Goal: Task Accomplishment & Management: Use online tool/utility

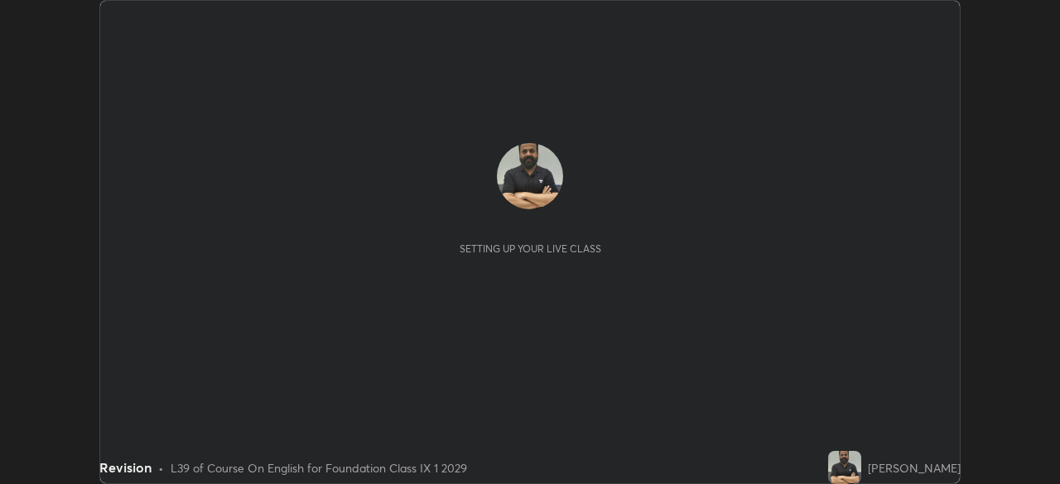
scroll to position [484, 1059]
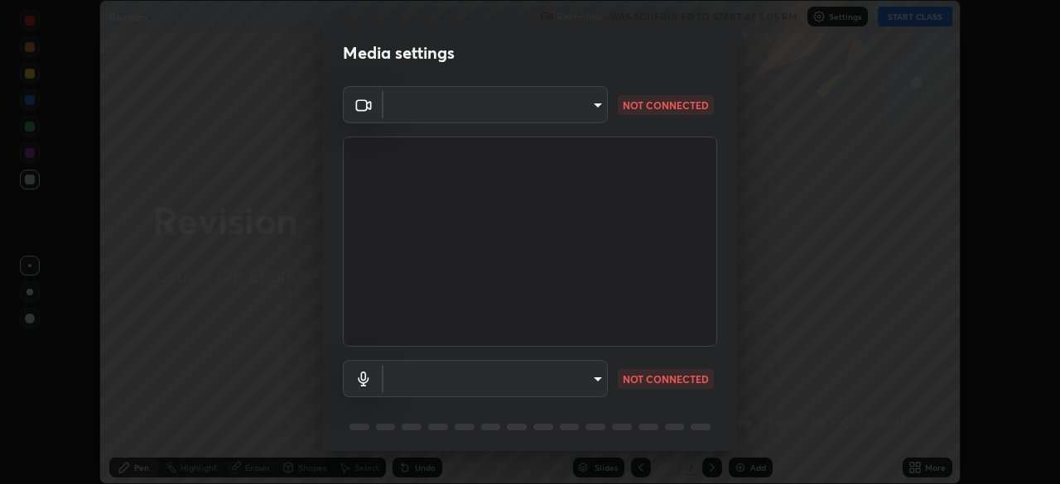
type input "f9c9e40c1fdfe5ebbc4e1433fe736b883486ebc84e0c1da292a4ca4c1bdb3432"
type input "cc6b24f64f306b83a819cfe3ad69ec83db29d8ed6e53624fa730e1126e555d50"
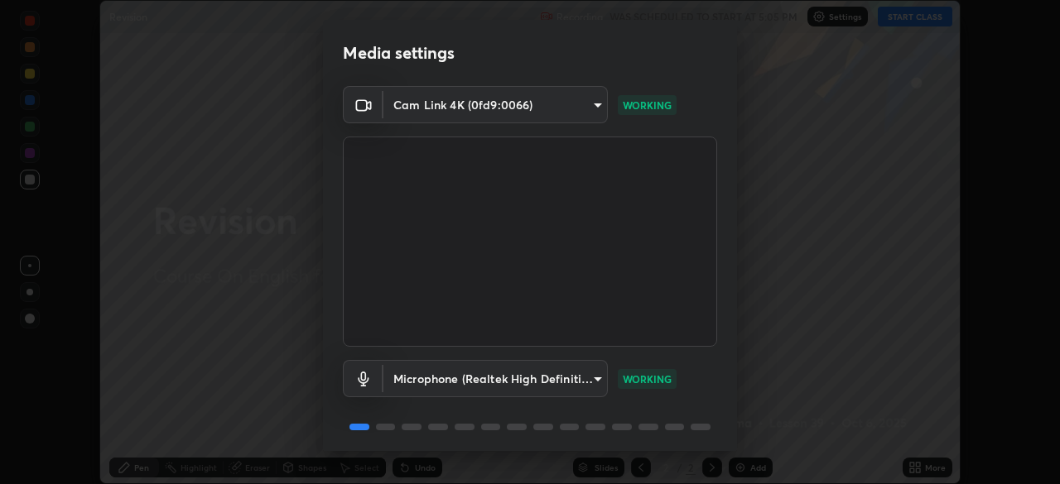
scroll to position [52, 0]
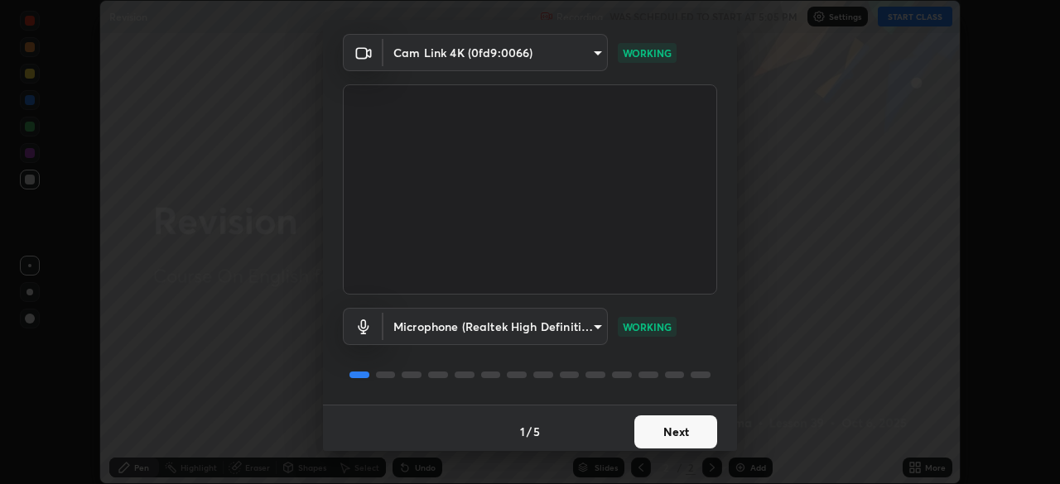
click at [675, 431] on button "Next" at bounding box center [675, 432] width 83 height 33
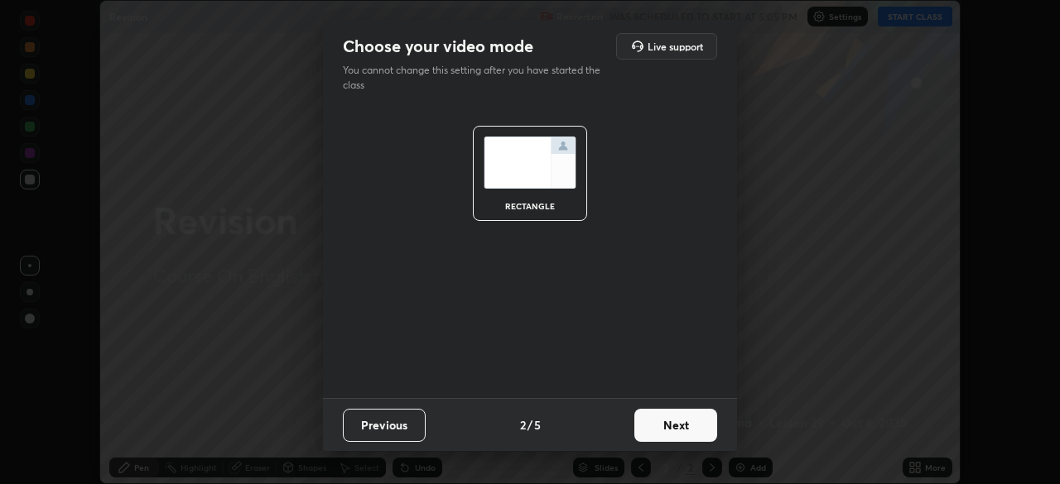
scroll to position [0, 0]
click at [674, 424] on button "Next" at bounding box center [675, 425] width 83 height 33
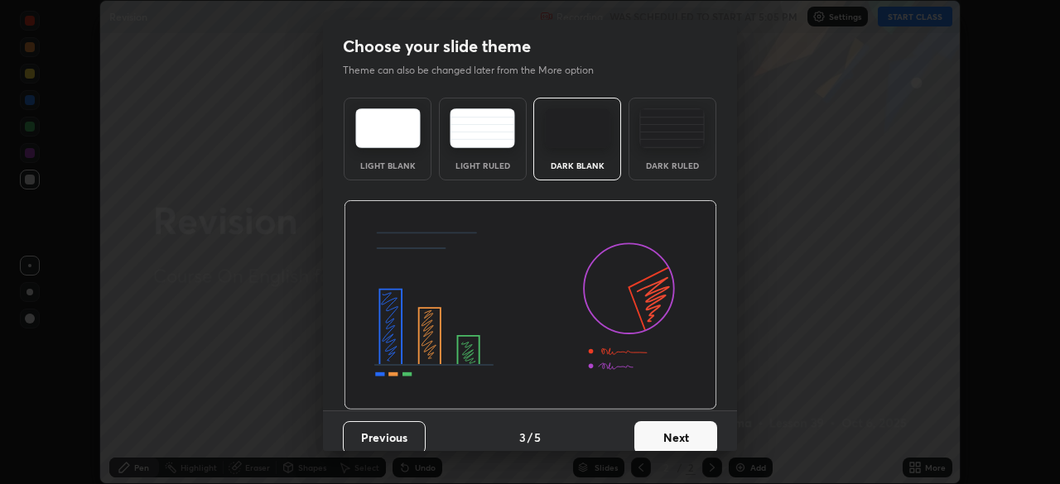
click at [669, 437] on button "Next" at bounding box center [675, 437] width 83 height 33
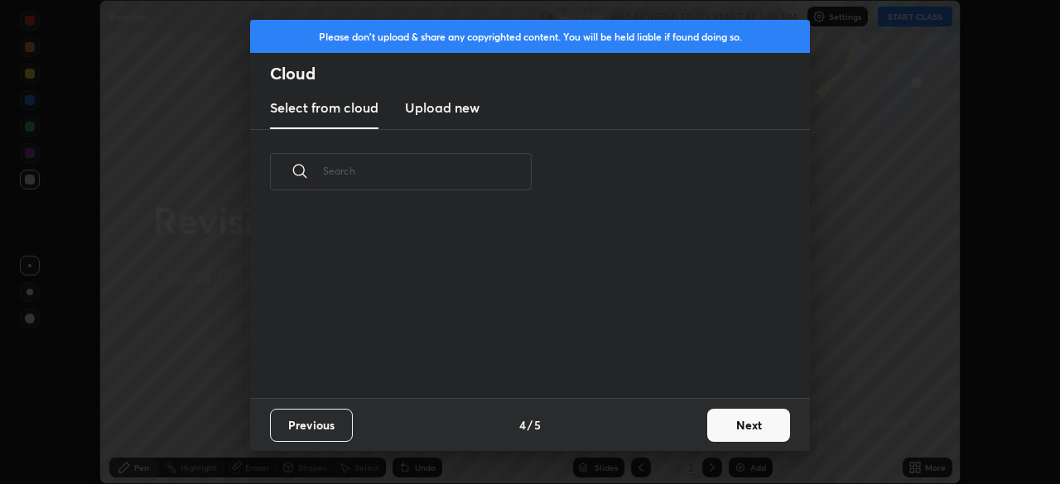
scroll to position [6, 9]
click at [730, 431] on button "Next" at bounding box center [748, 425] width 83 height 33
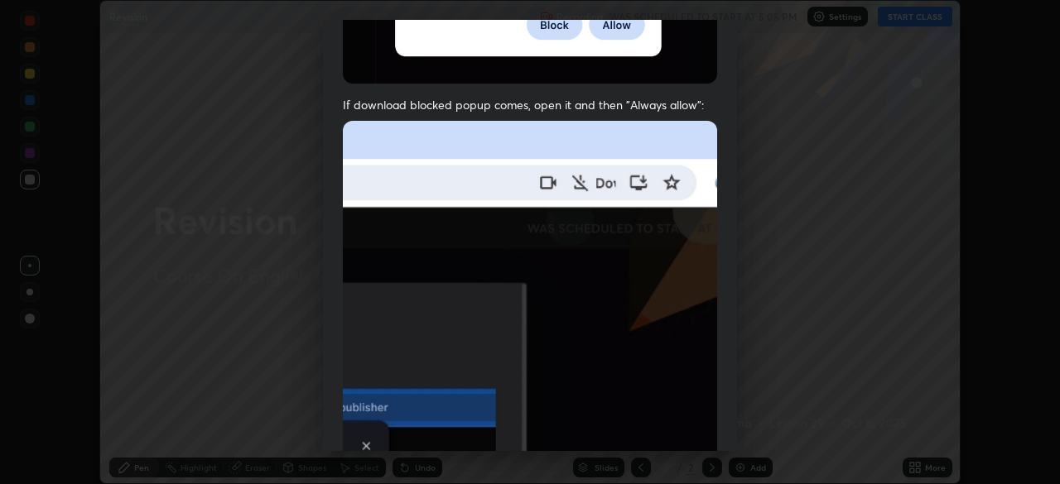
scroll to position [395, 0]
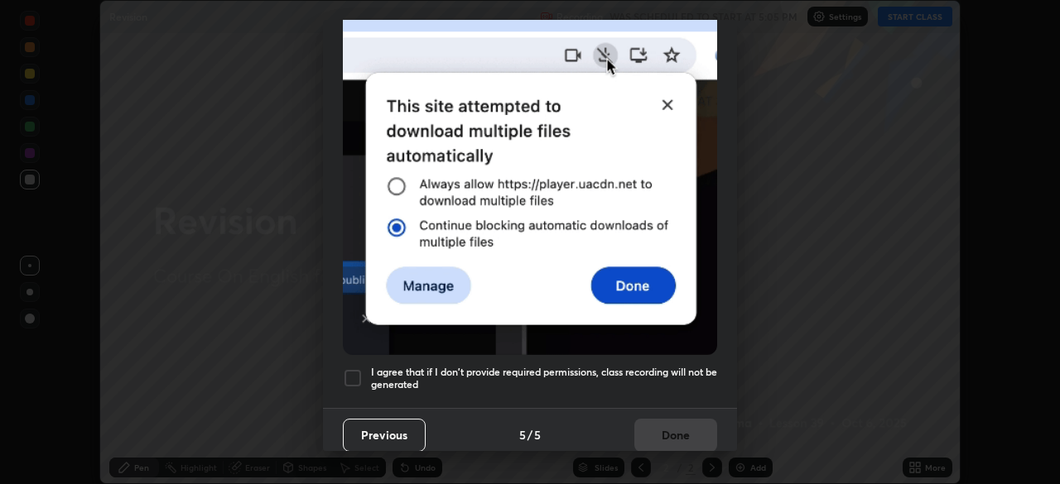
click at [561, 373] on h5 "I agree that if I don't provide required permissions, class recording will not …" at bounding box center [544, 379] width 346 height 26
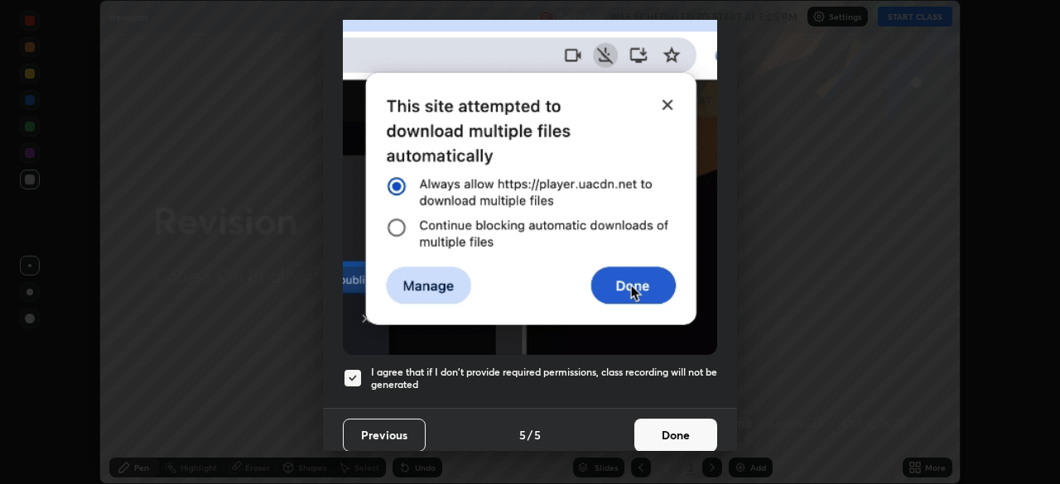
click at [675, 431] on button "Done" at bounding box center [675, 435] width 83 height 33
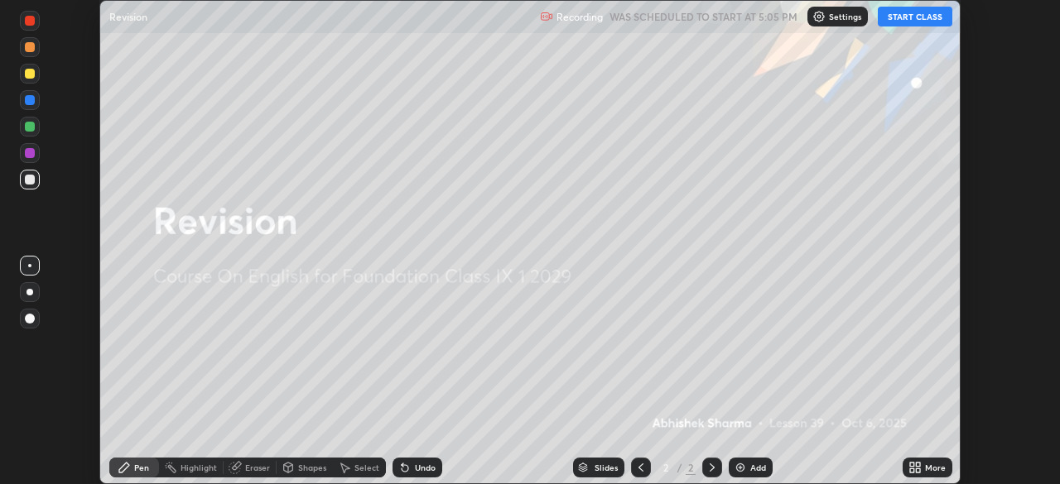
click at [913, 17] on button "START CLASS" at bounding box center [915, 17] width 75 height 20
click at [738, 469] on img at bounding box center [740, 467] width 13 height 13
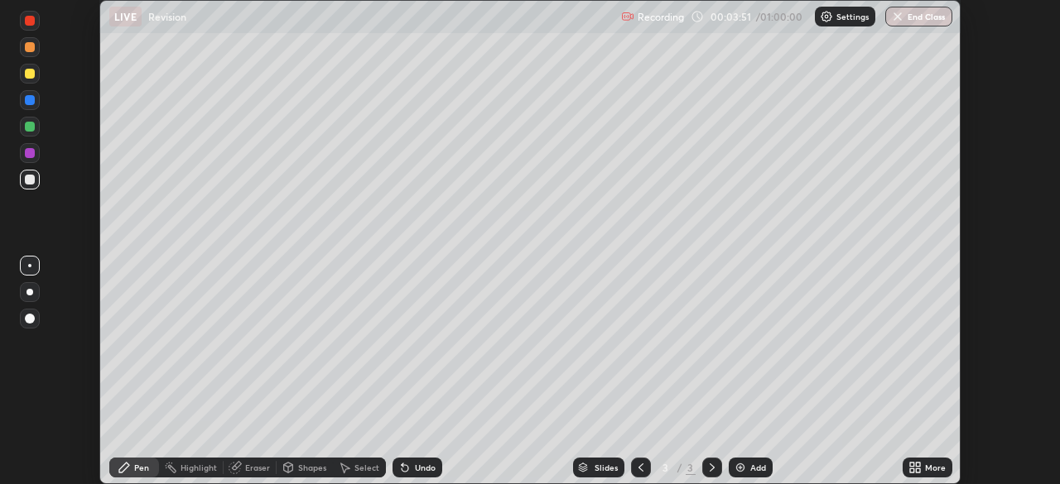
click at [911, 465] on icon at bounding box center [912, 465] width 4 height 4
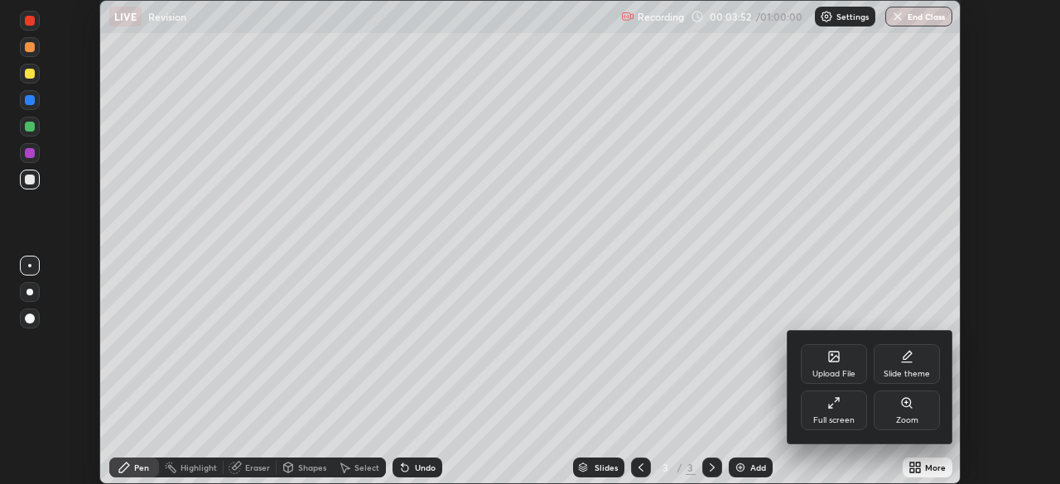
click at [835, 366] on div "Upload File" at bounding box center [834, 364] width 66 height 40
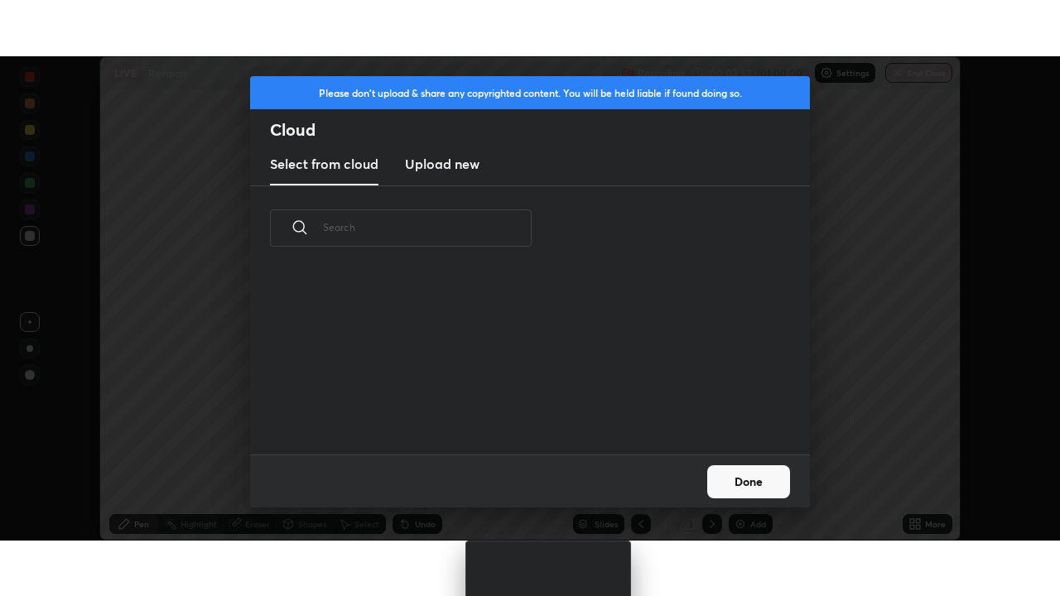
scroll to position [184, 532]
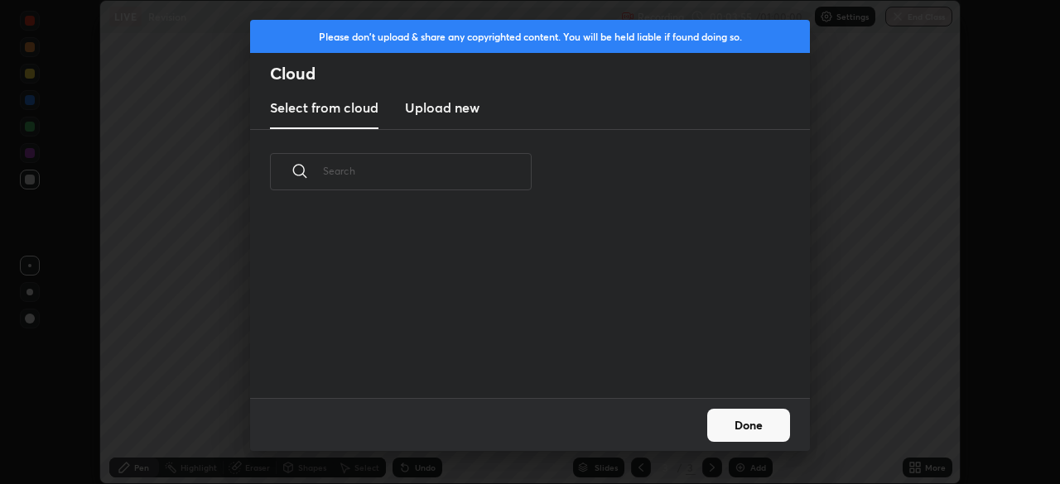
click at [431, 113] on h3 "Upload new" at bounding box center [442, 108] width 75 height 20
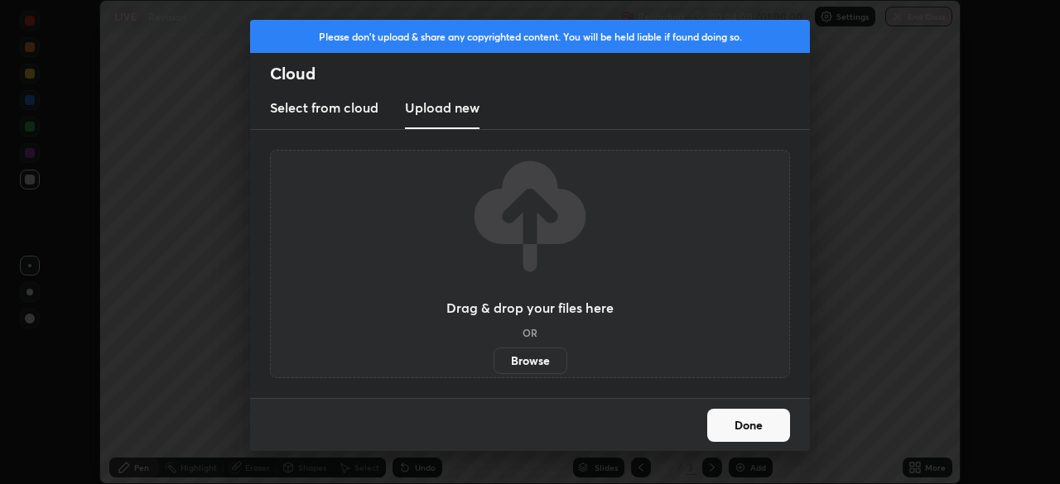
click at [535, 360] on label "Browse" at bounding box center [531, 361] width 74 height 26
click at [494, 360] on input "Browse" at bounding box center [494, 361] width 0 height 26
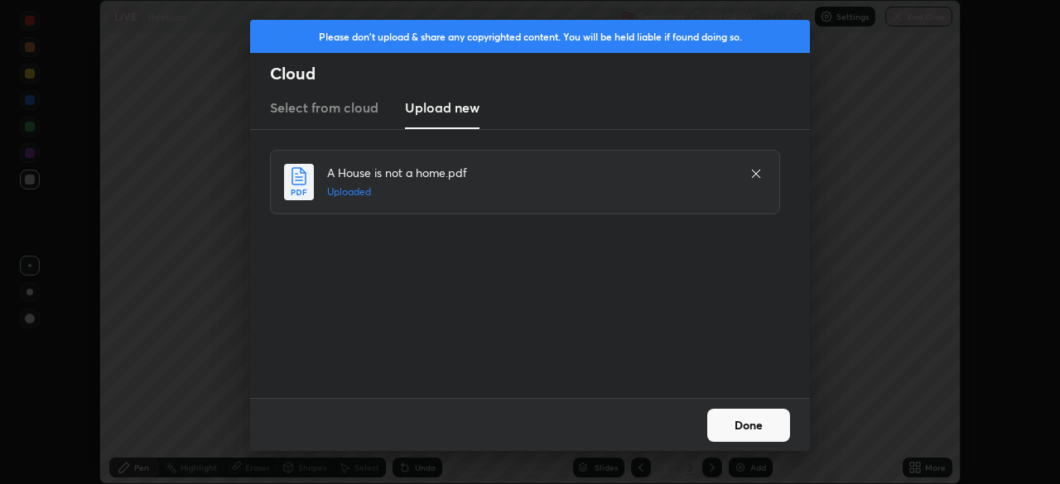
click at [748, 429] on button "Done" at bounding box center [748, 425] width 83 height 33
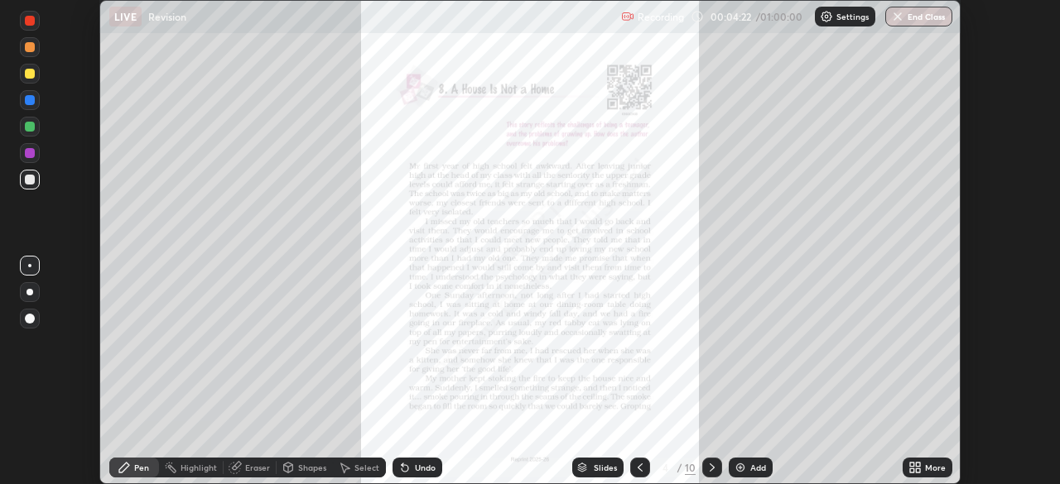
click at [917, 469] on icon at bounding box center [918, 471] width 4 height 4
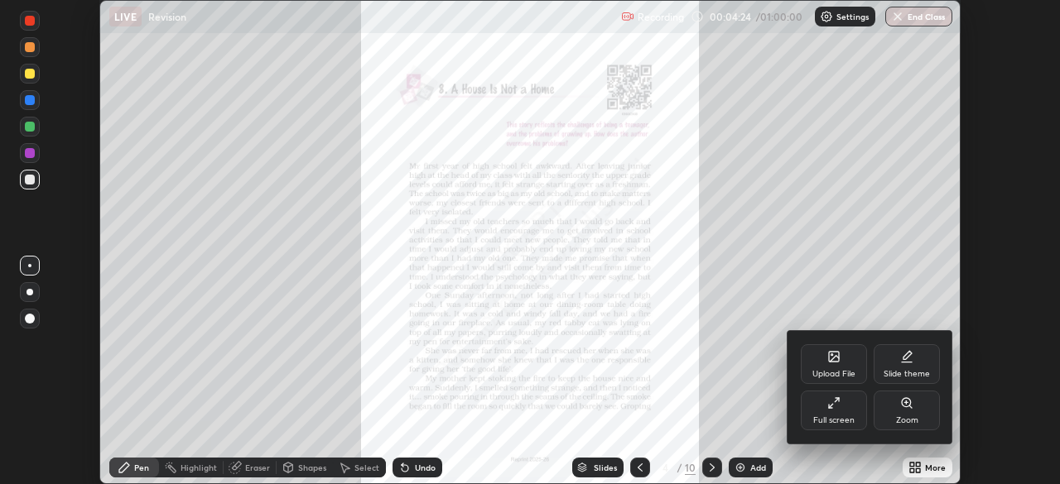
click at [841, 410] on div "Full screen" at bounding box center [834, 411] width 66 height 40
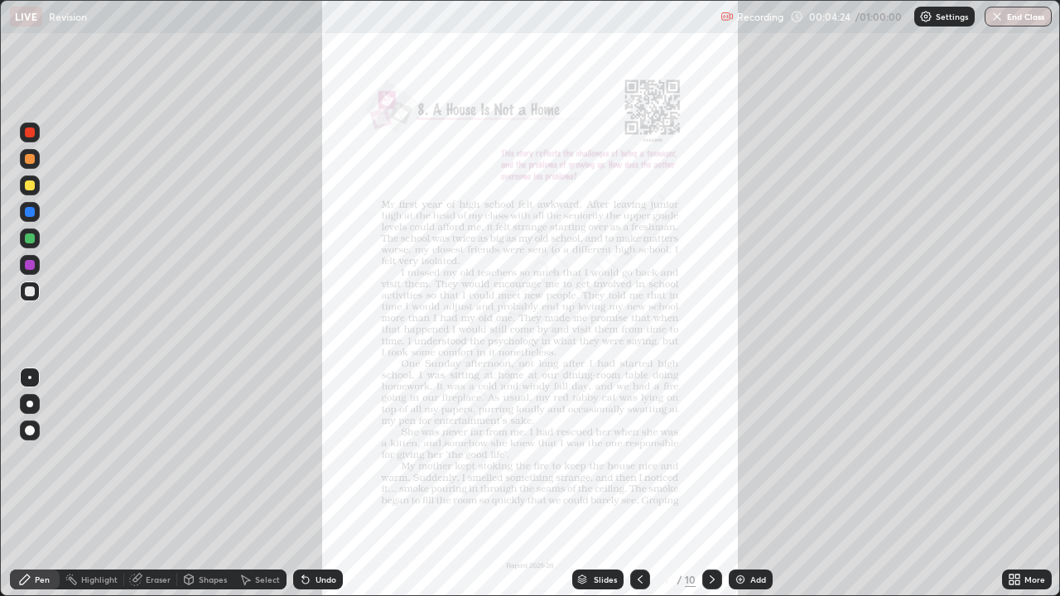
scroll to position [596, 1060]
click at [1015, 484] on icon at bounding box center [1017, 577] width 4 height 4
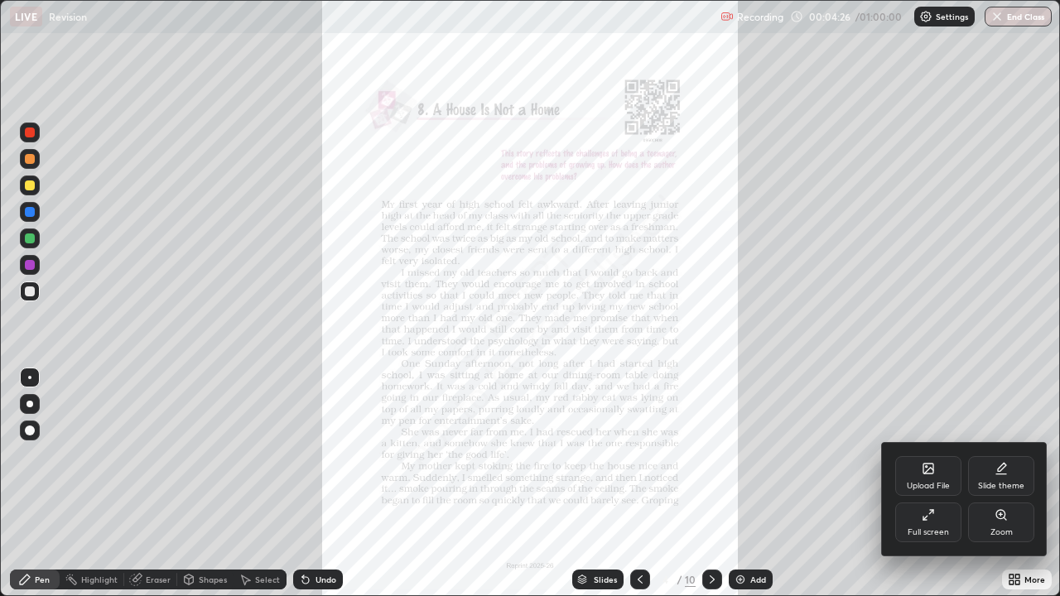
click at [1002, 484] on icon at bounding box center [1000, 514] width 13 height 13
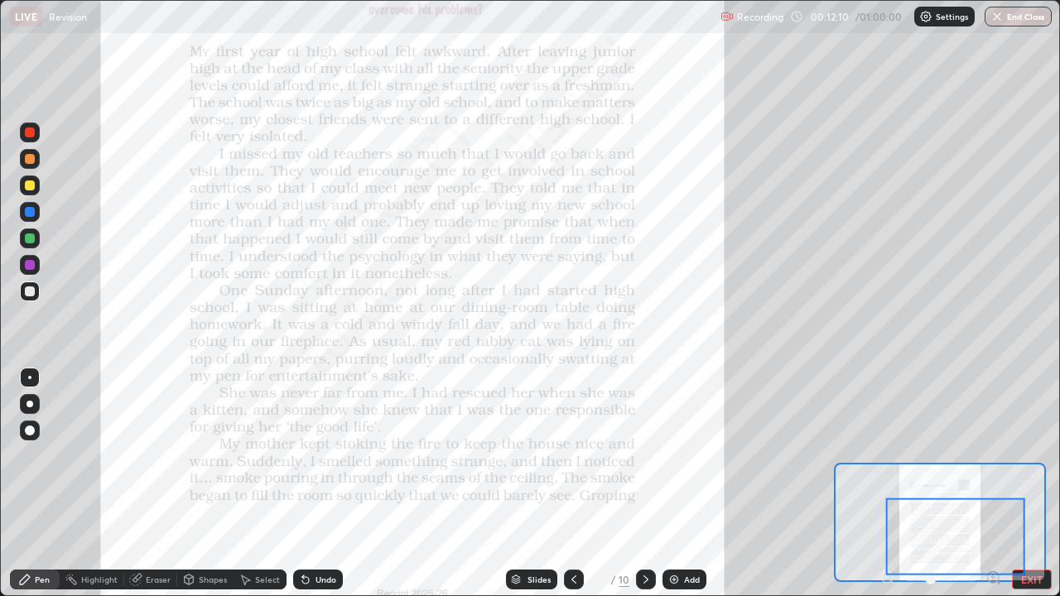
click at [647, 484] on icon at bounding box center [645, 579] width 13 height 13
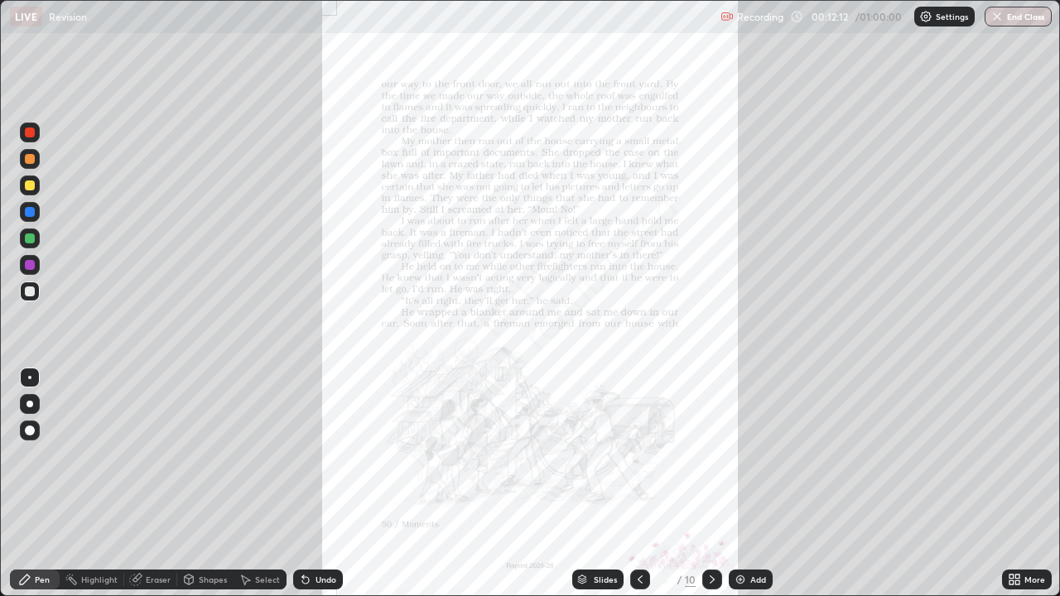
click at [1010, 484] on icon at bounding box center [1011, 577] width 4 height 4
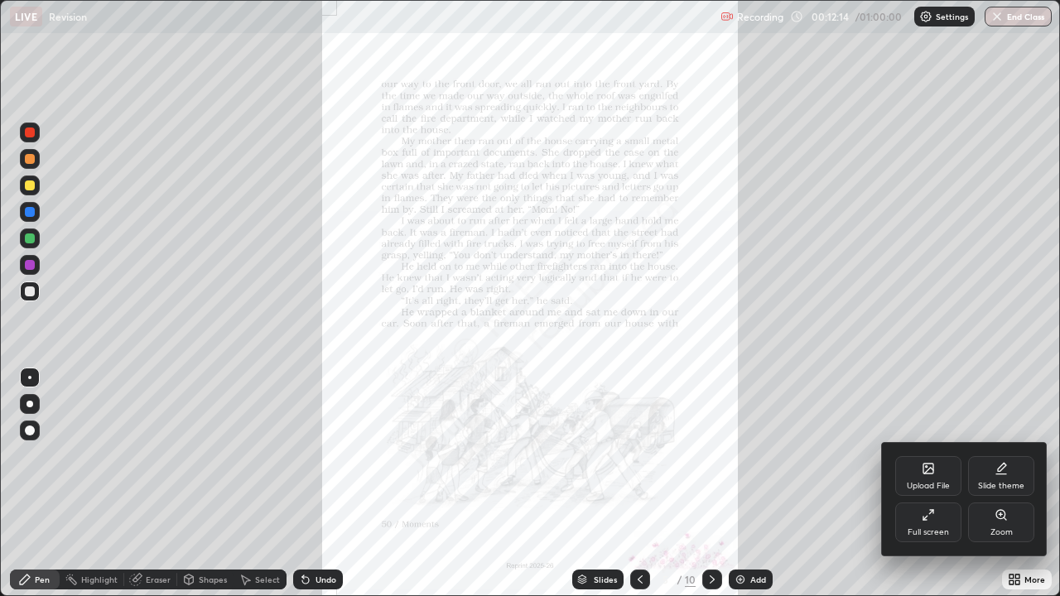
click at [999, 484] on div "Zoom" at bounding box center [1001, 523] width 66 height 40
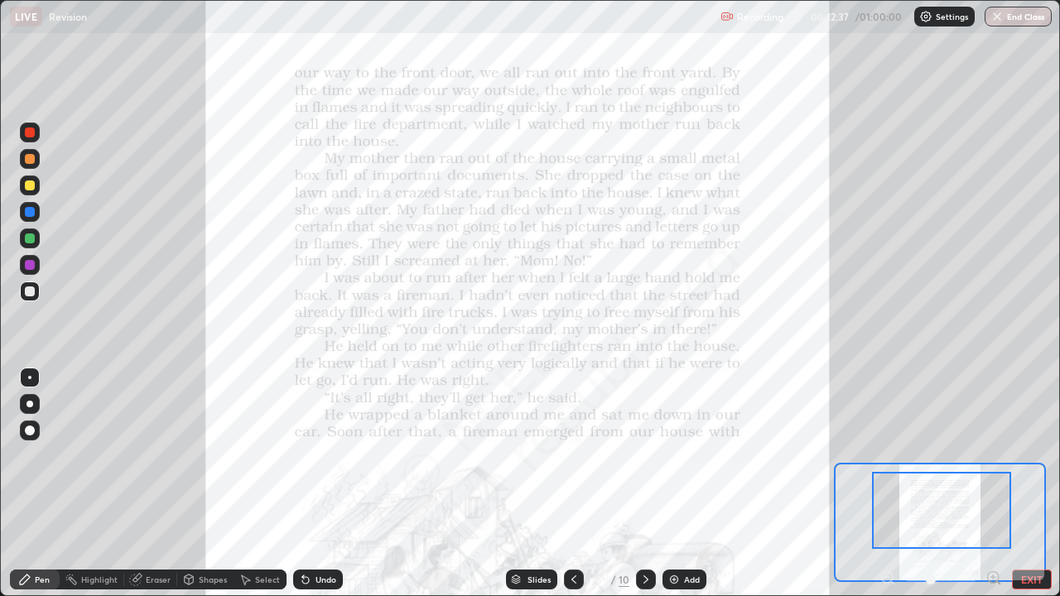
click at [884, 484] on div at bounding box center [940, 580] width 123 height 20
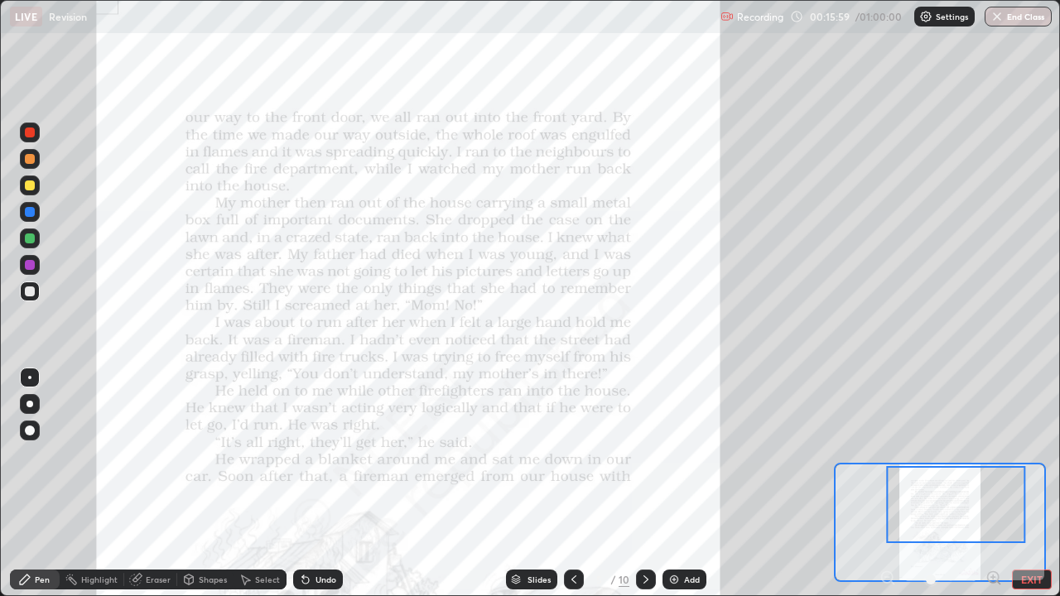
click at [643, 484] on icon at bounding box center [645, 579] width 13 height 13
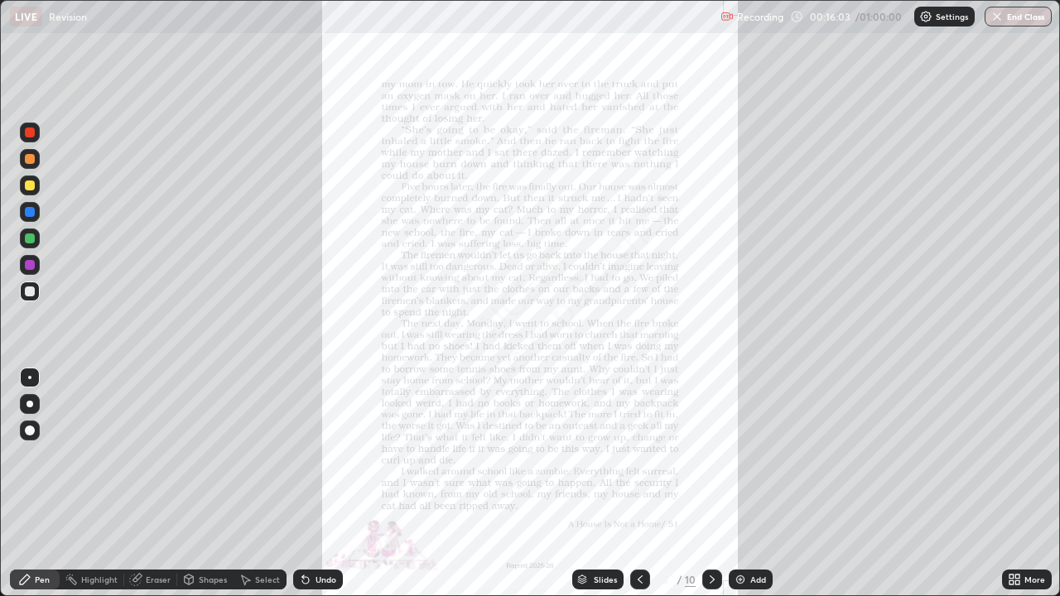
click at [1013, 484] on icon at bounding box center [1011, 582] width 4 height 4
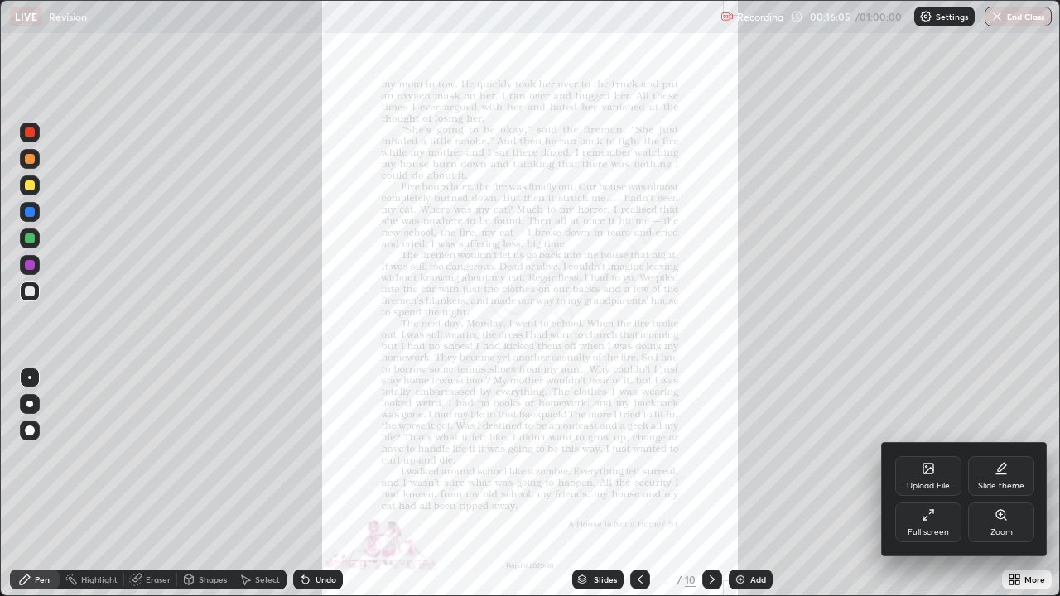
click at [1001, 484] on icon at bounding box center [1000, 514] width 9 height 9
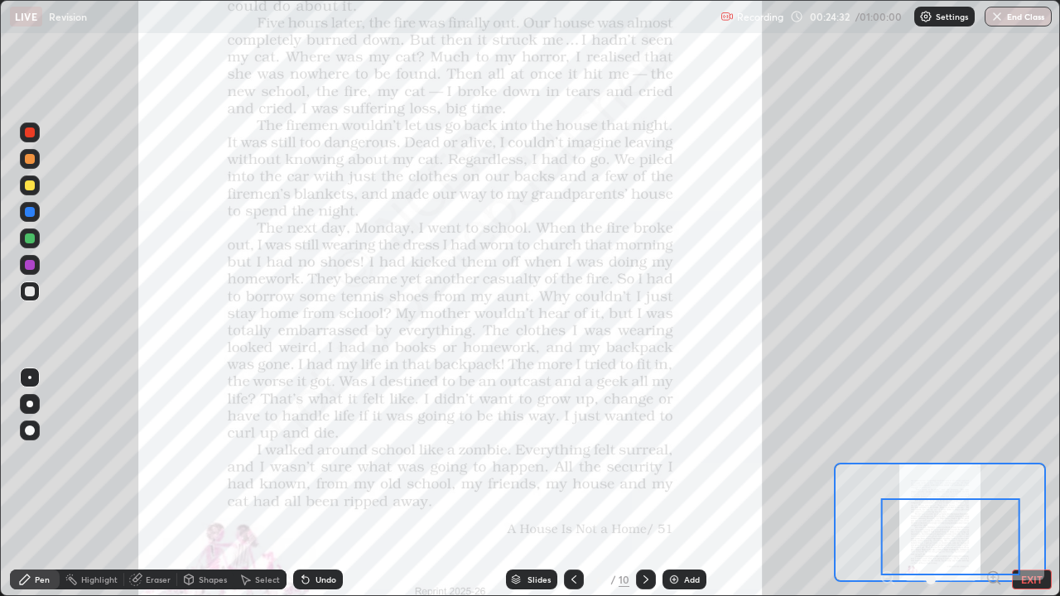
click at [647, 484] on icon at bounding box center [645, 579] width 13 height 13
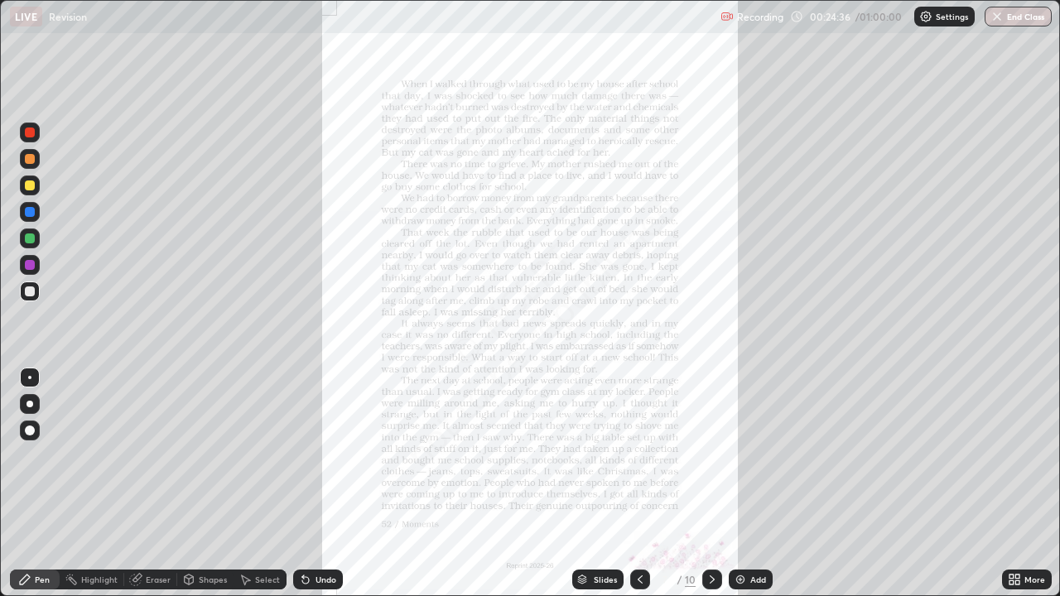
click at [1014, 484] on icon at bounding box center [1011, 582] width 4 height 4
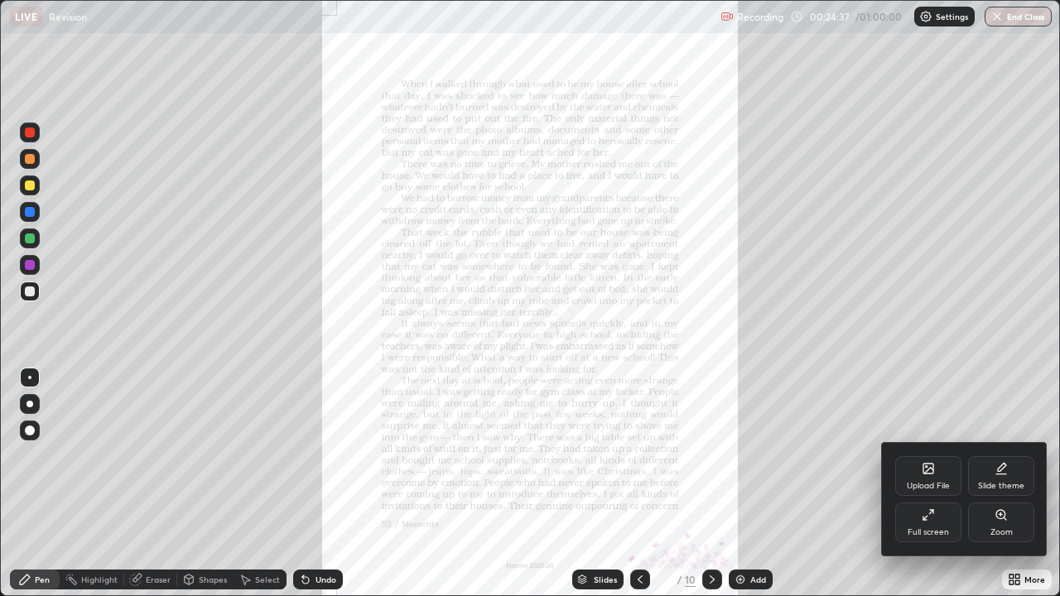
click at [999, 484] on icon at bounding box center [1000, 514] width 9 height 9
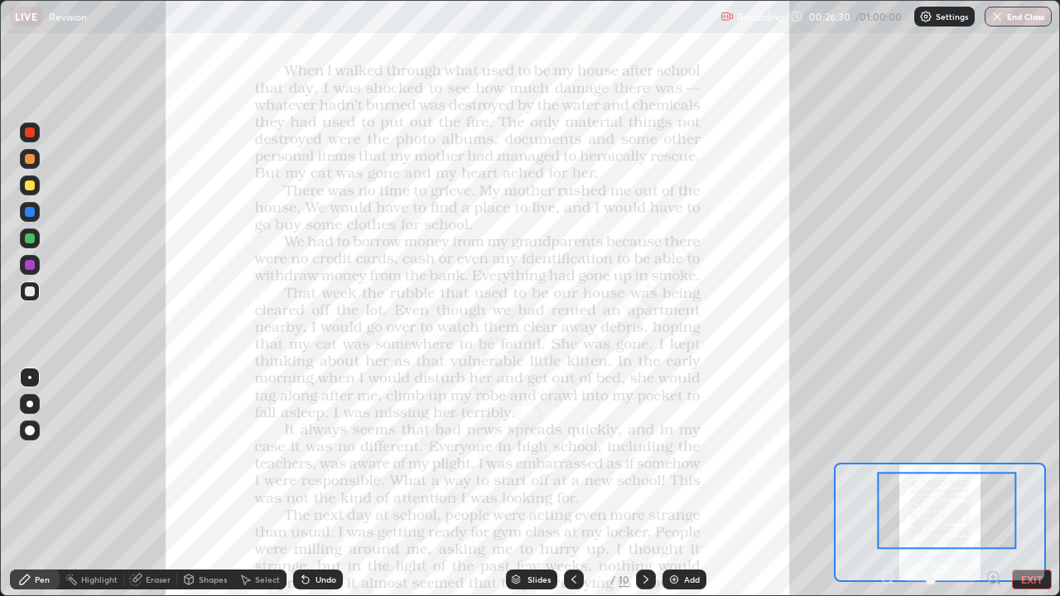
click at [31, 132] on div at bounding box center [30, 133] width 10 height 10
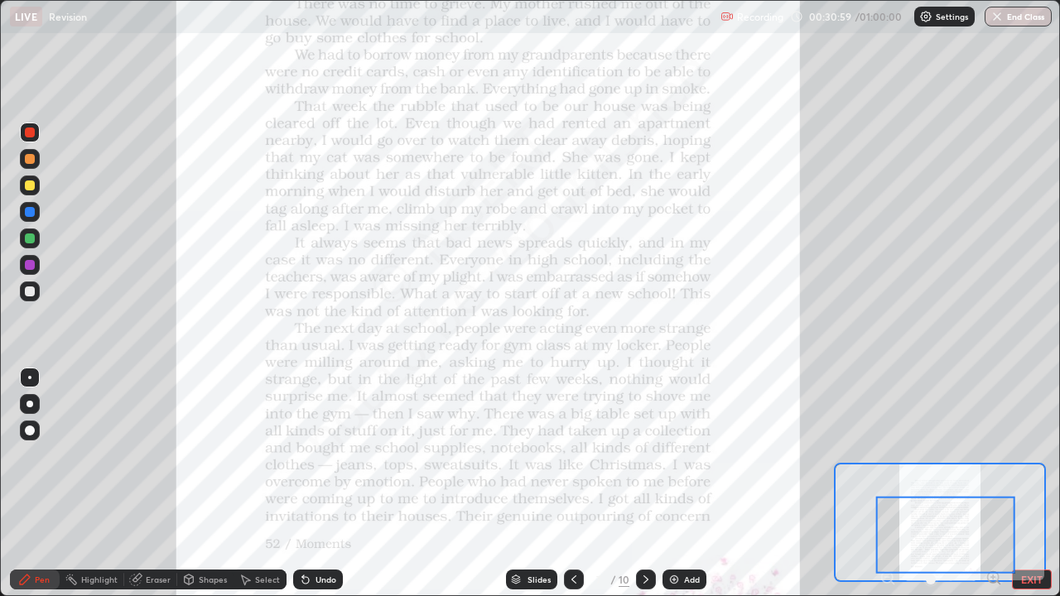
click at [643, 484] on icon at bounding box center [645, 579] width 5 height 8
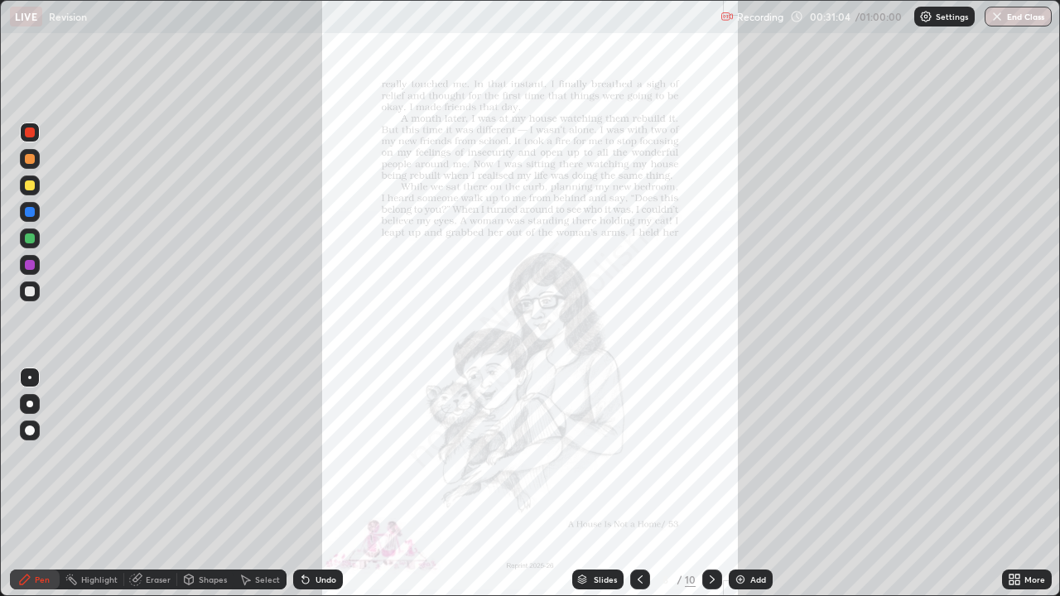
click at [1011, 484] on icon at bounding box center [1011, 582] width 4 height 4
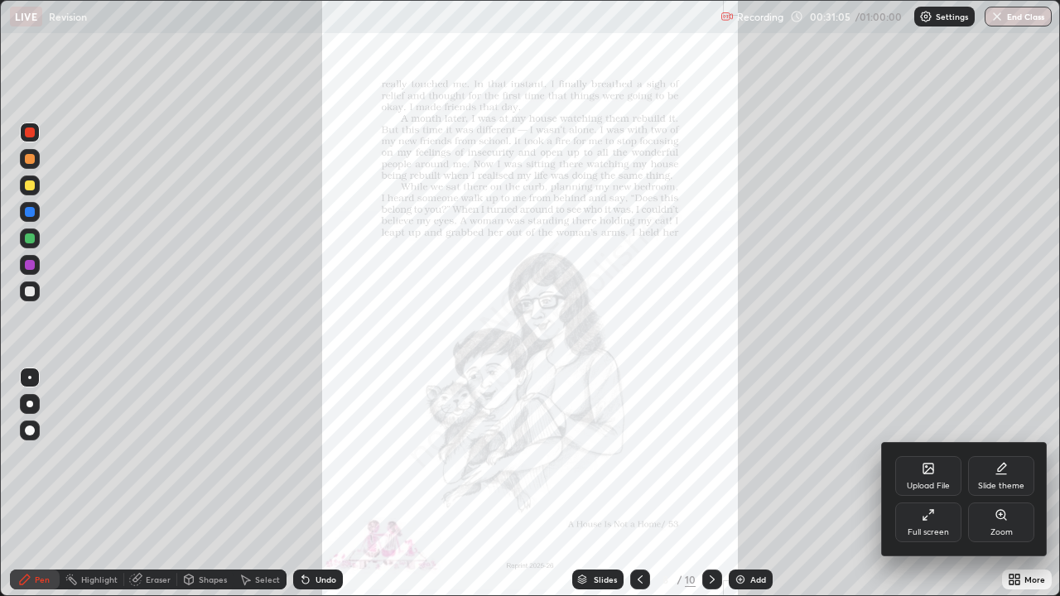
click at [999, 484] on icon at bounding box center [1000, 514] width 9 height 9
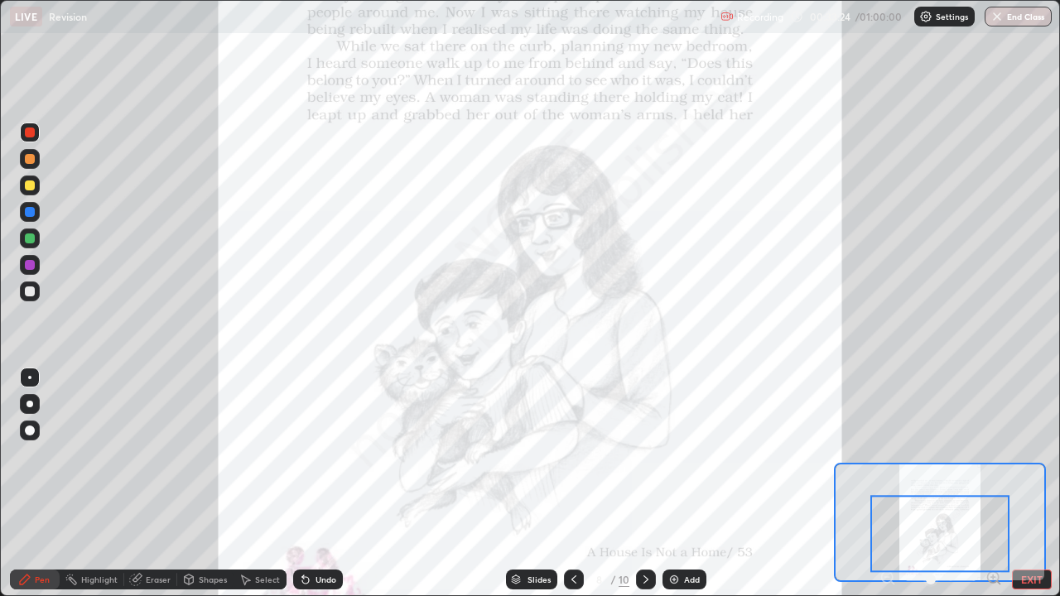
click at [644, 484] on icon at bounding box center [645, 579] width 13 height 13
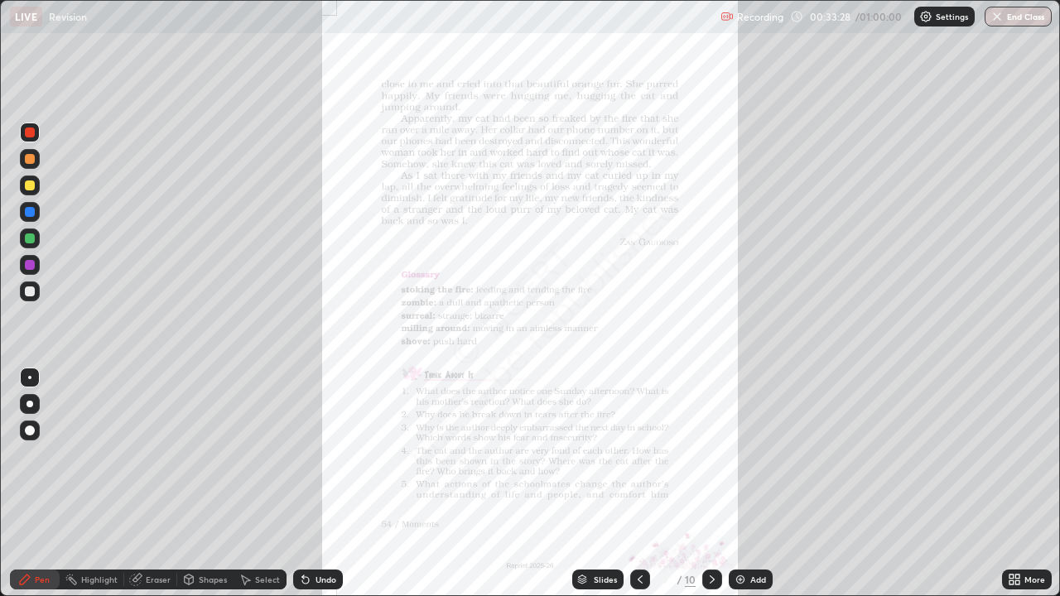
click at [1011, 484] on icon at bounding box center [1011, 577] width 4 height 4
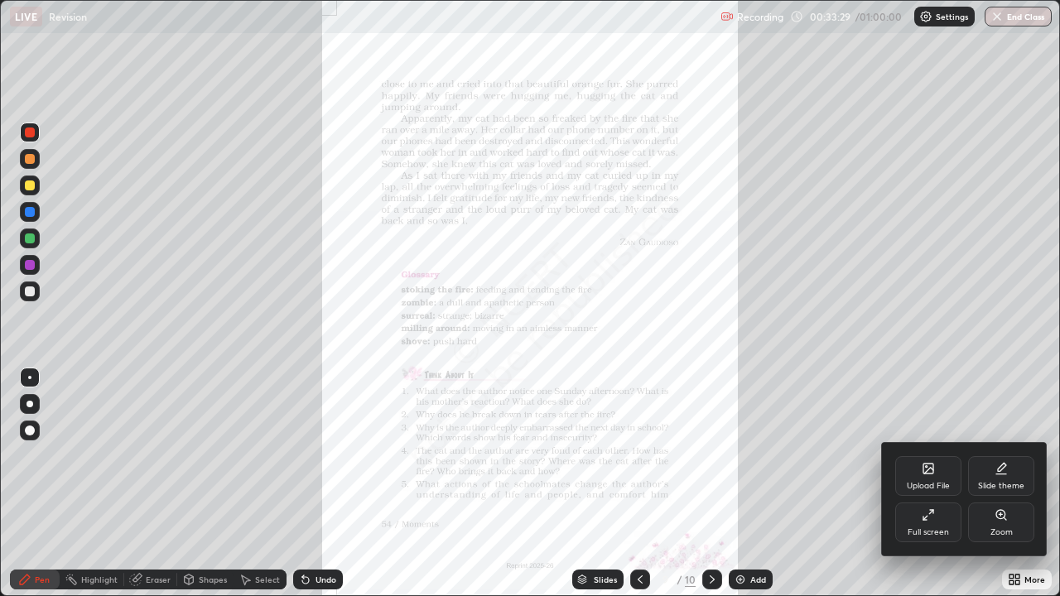
click at [1014, 484] on div at bounding box center [530, 298] width 1060 height 596
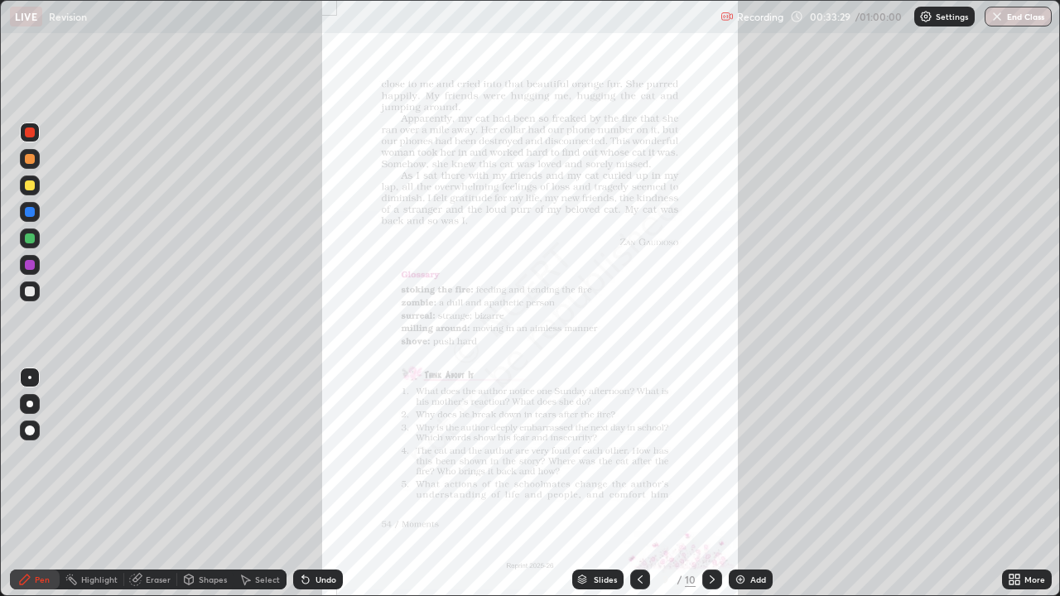
click at [1012, 484] on icon at bounding box center [1011, 577] width 4 height 4
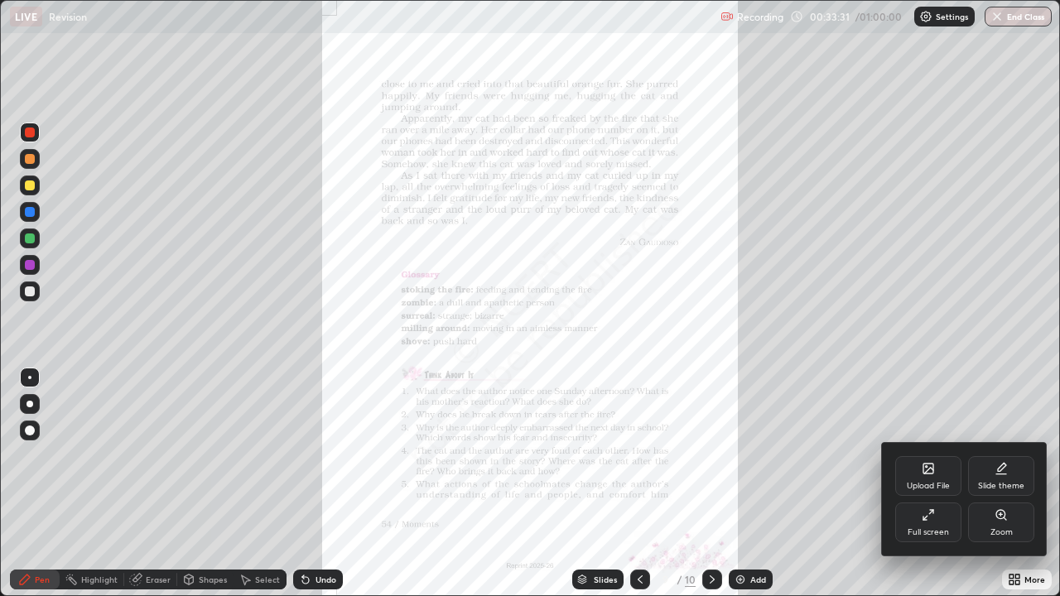
click at [1000, 484] on icon at bounding box center [1000, 514] width 9 height 9
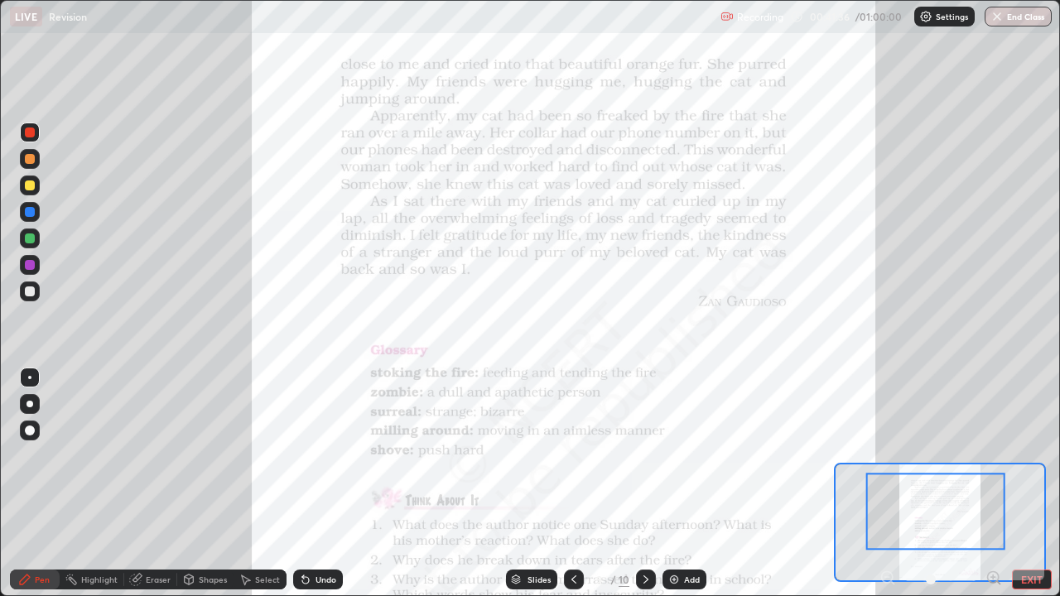
click at [643, 484] on icon at bounding box center [645, 579] width 13 height 13
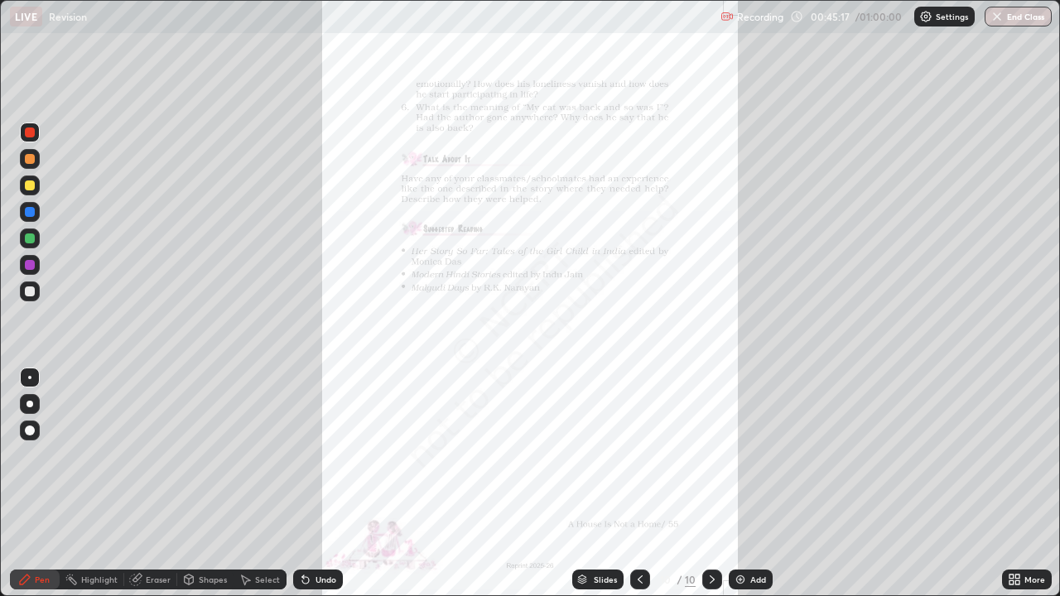
click at [1008, 19] on button "End Class" at bounding box center [1018, 17] width 67 height 20
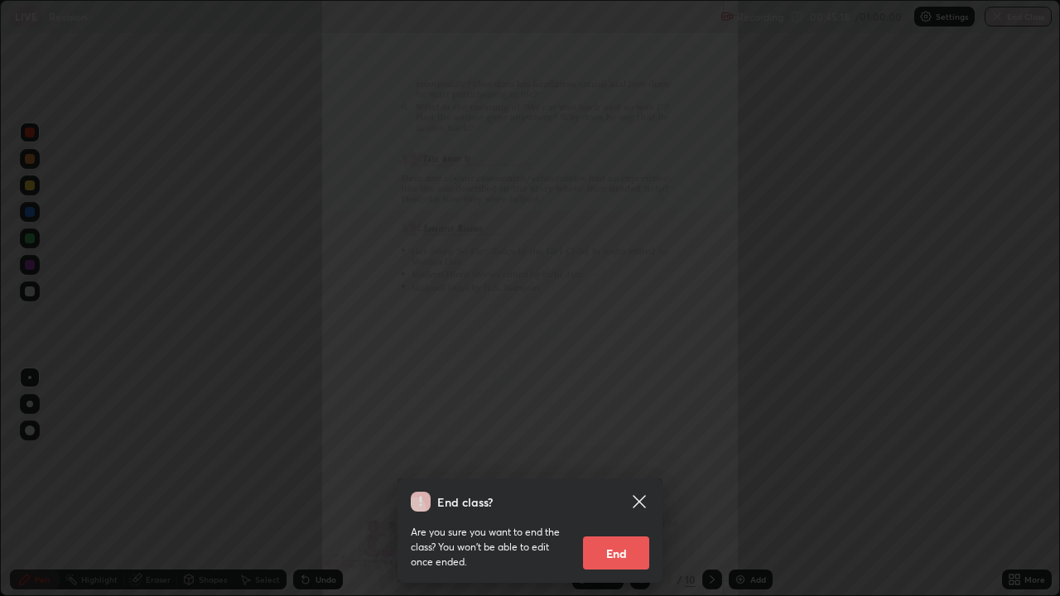
click at [604, 484] on button "End" at bounding box center [616, 553] width 66 height 33
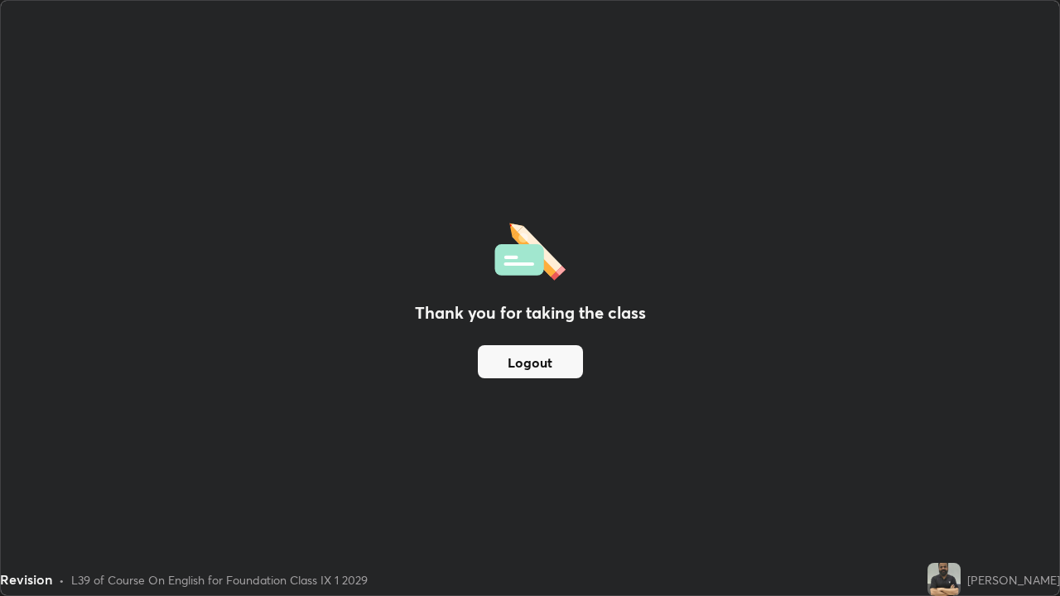
click at [535, 366] on button "Logout" at bounding box center [530, 361] width 105 height 33
